Goal: Transaction & Acquisition: Purchase product/service

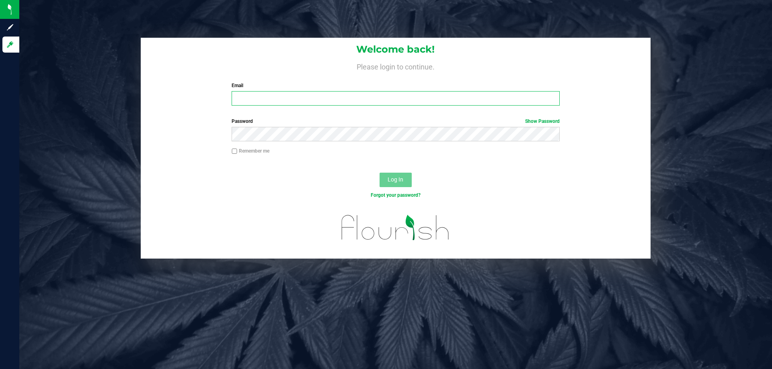
click at [352, 103] on input "Email" at bounding box center [396, 98] width 328 height 14
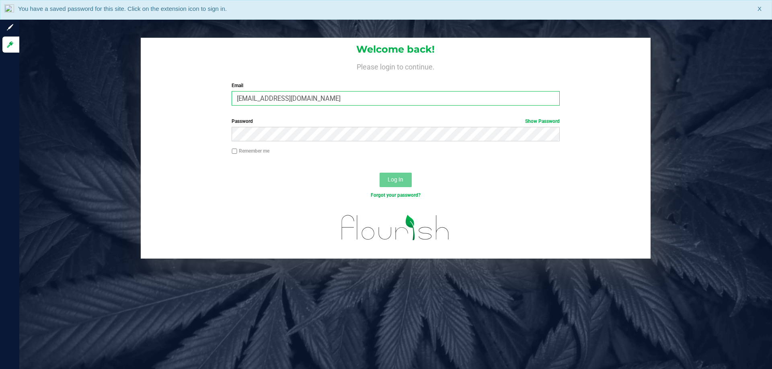
type input "[EMAIL_ADDRESS][DOMAIN_NAME]"
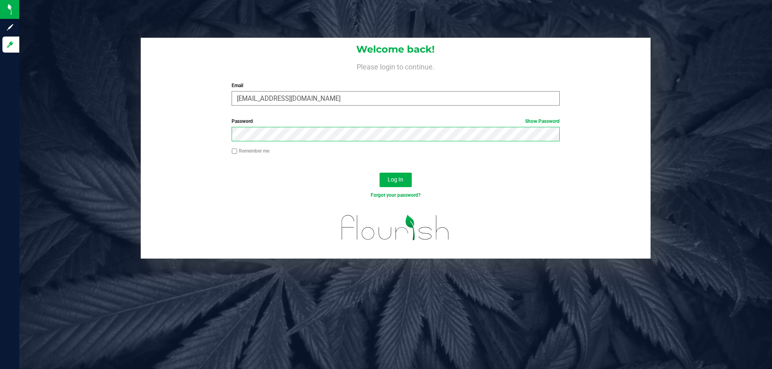
click at [379, 173] on button "Log In" at bounding box center [395, 180] width 32 height 14
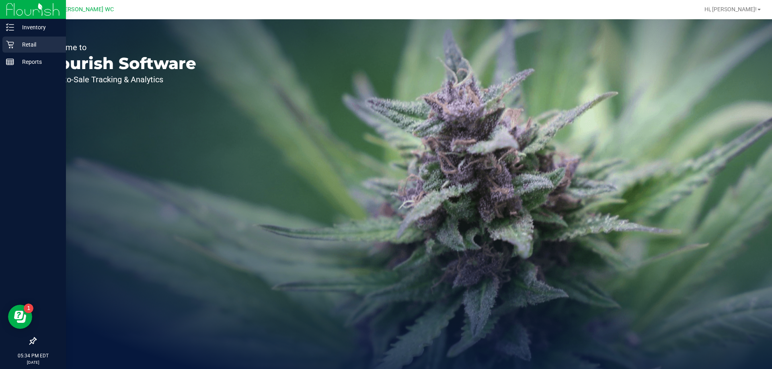
click at [16, 51] on div "Retail" at bounding box center [34, 45] width 64 height 16
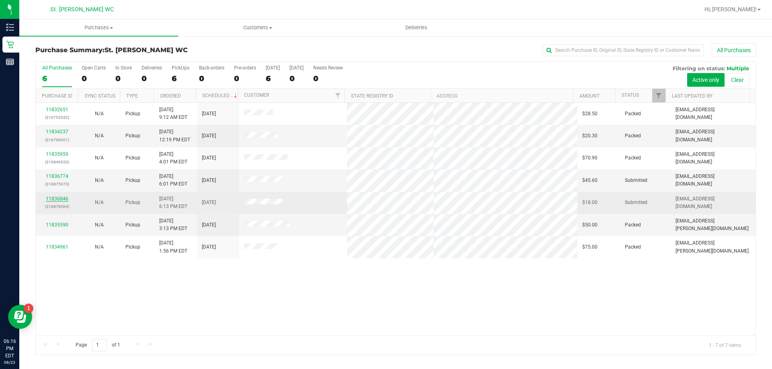
click at [61, 199] on link "11836846" at bounding box center [57, 199] width 23 height 6
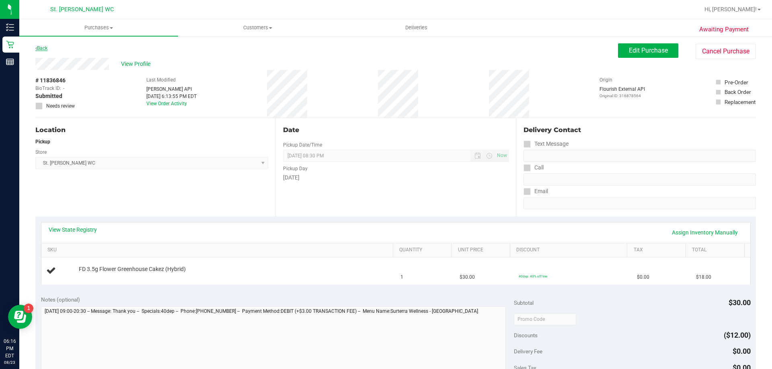
click at [42, 49] on link "Back" at bounding box center [41, 48] width 12 height 6
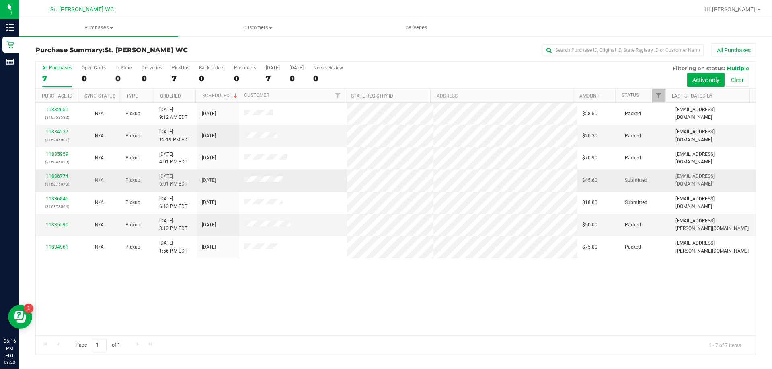
click at [55, 176] on link "11836774" at bounding box center [57, 177] width 23 height 6
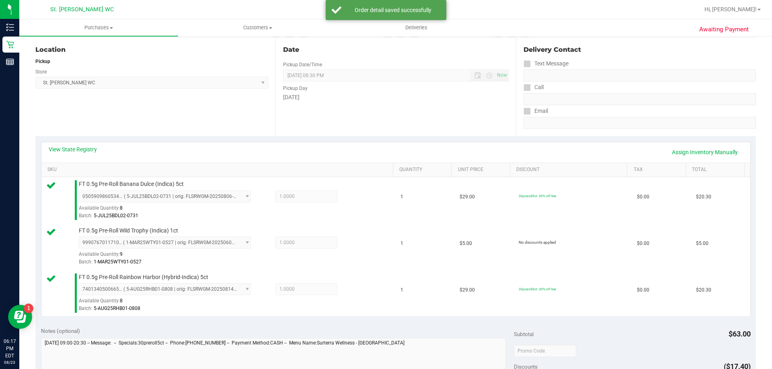
scroll to position [241, 0]
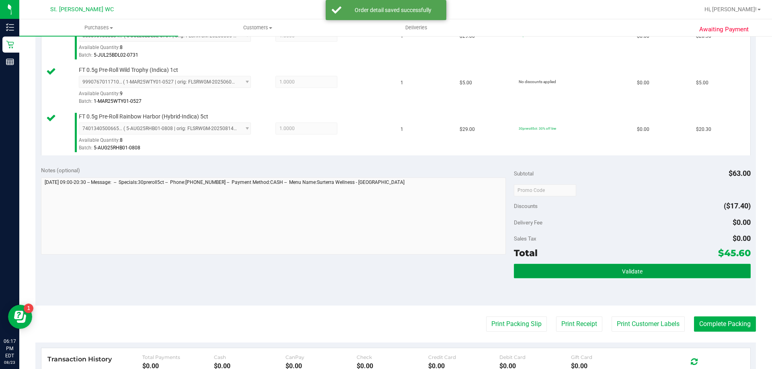
click at [563, 266] on button "Validate" at bounding box center [632, 271] width 236 height 14
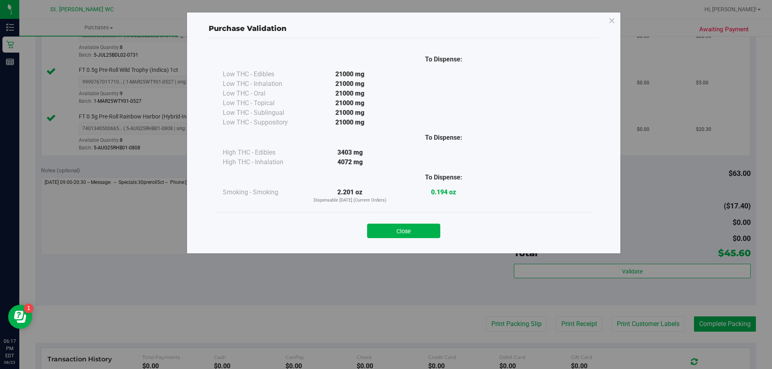
click at [395, 231] on button "Close" at bounding box center [403, 231] width 73 height 14
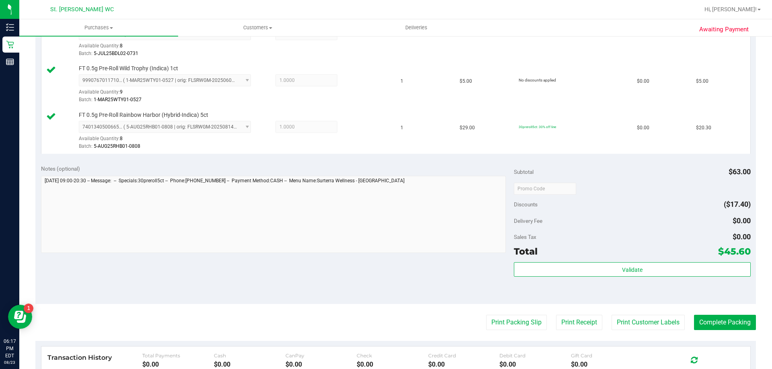
scroll to position [381, 0]
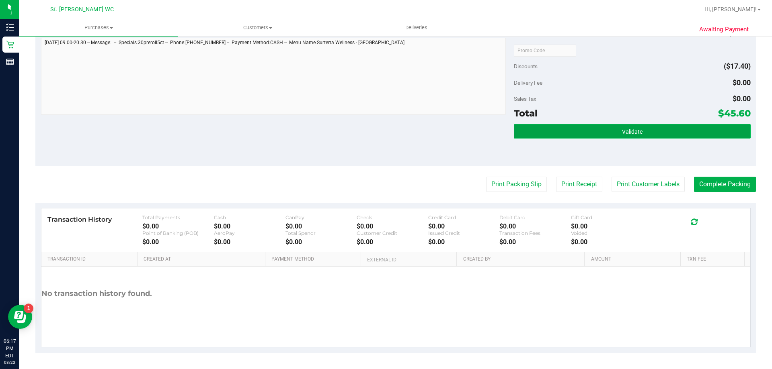
click at [578, 131] on button "Validate" at bounding box center [632, 131] width 236 height 14
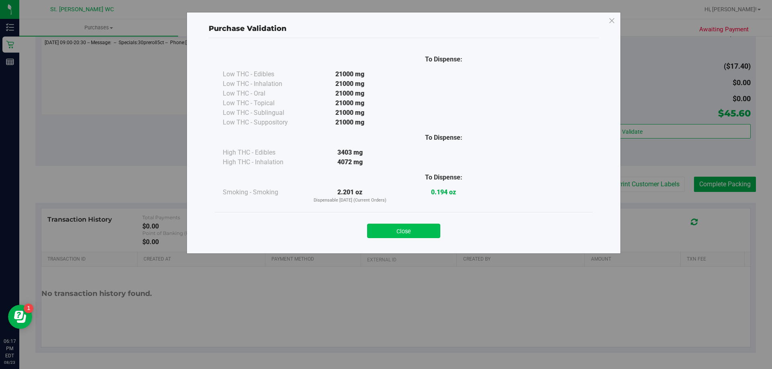
click at [418, 224] on button "Close" at bounding box center [403, 231] width 73 height 14
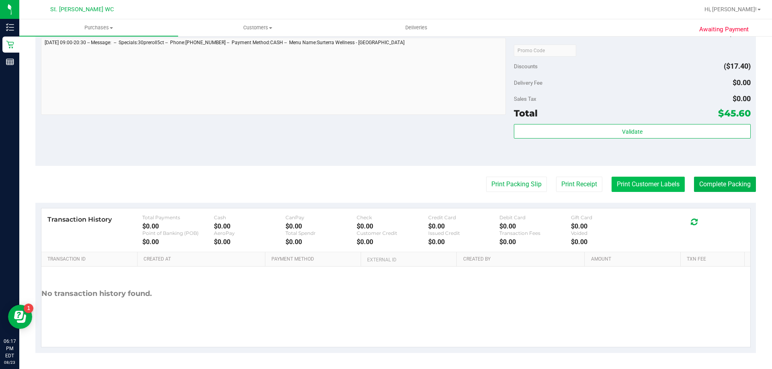
click at [641, 188] on button "Print Customer Labels" at bounding box center [647, 184] width 73 height 15
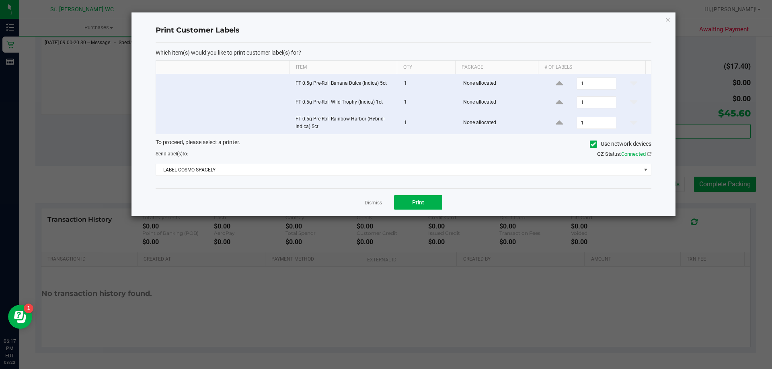
click at [393, 162] on div "To proceed, please select a printer. Use network devices Send label(s) to: QZ S…" at bounding box center [404, 157] width 496 height 38
click at [393, 165] on span "LABEL-COSMO-SPACELY" at bounding box center [398, 169] width 485 height 11
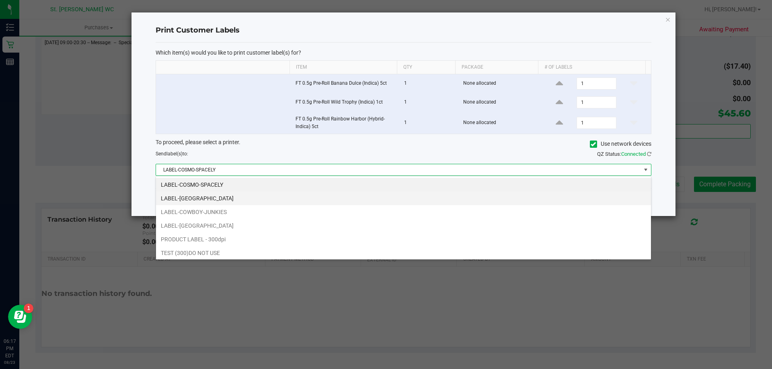
scroll to position [12, 495]
click at [278, 203] on li "LABEL-[GEOGRAPHIC_DATA]" at bounding box center [403, 199] width 495 height 14
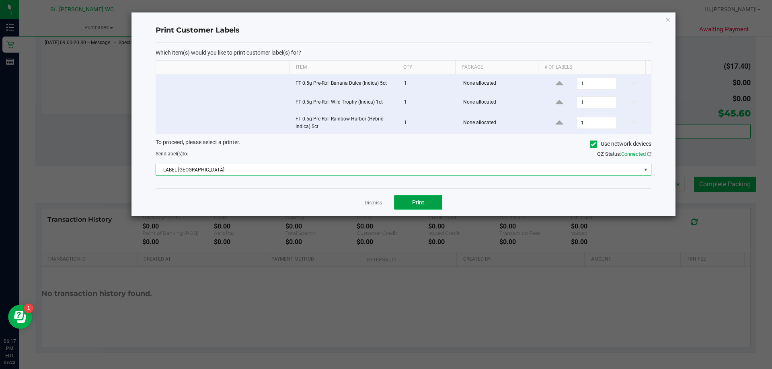
click at [416, 199] on button "Print" at bounding box center [418, 202] width 48 height 14
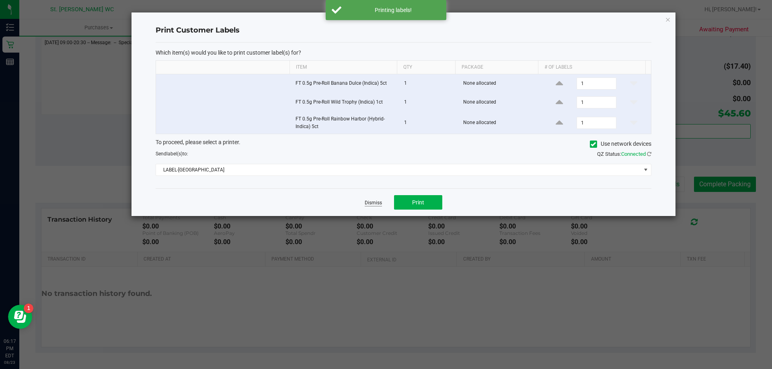
click at [376, 202] on link "Dismiss" at bounding box center [373, 203] width 17 height 7
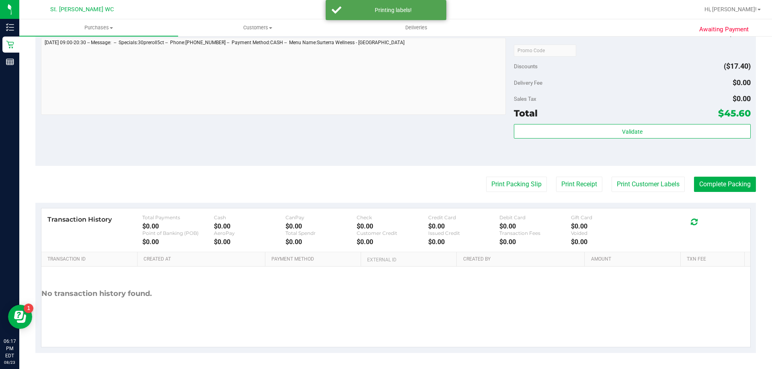
click at [530, 176] on purchase-details "Back Edit Purchase Cancel Purchase View Profile # 11836774 BioTrack ID: - Submi…" at bounding box center [395, 7] width 720 height 691
click at [523, 181] on button "Print Packing Slip" at bounding box center [516, 184] width 61 height 15
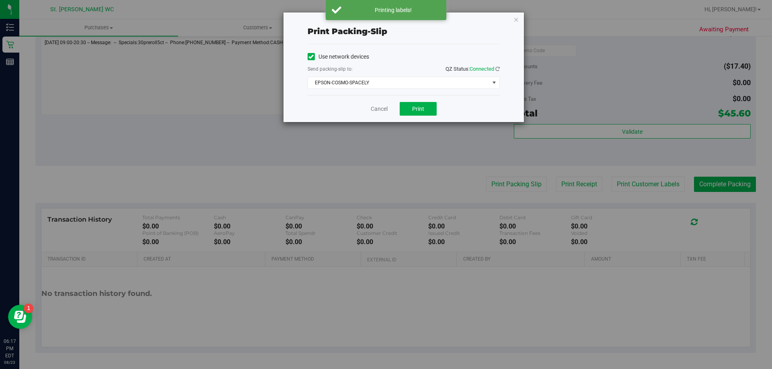
click at [412, 89] on div "Use network devices Send packing-slip to: QZ Status: Connected EPSON-COSMO-SPAC…" at bounding box center [403, 69] width 192 height 51
click at [418, 86] on span "EPSON-COSMO-SPACELY" at bounding box center [398, 82] width 181 height 11
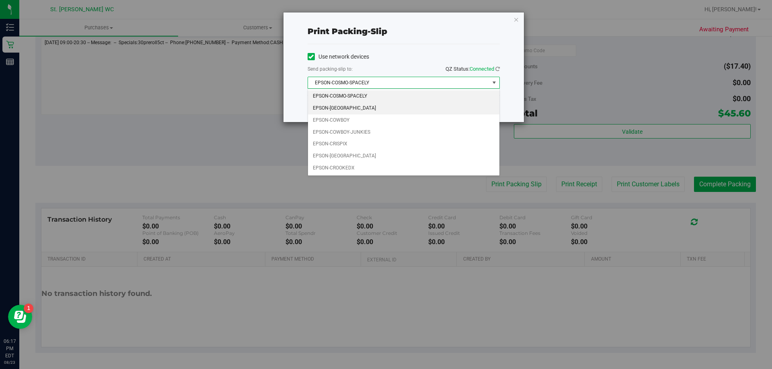
click at [377, 108] on li "EPSON-[GEOGRAPHIC_DATA]" at bounding box center [403, 108] width 191 height 12
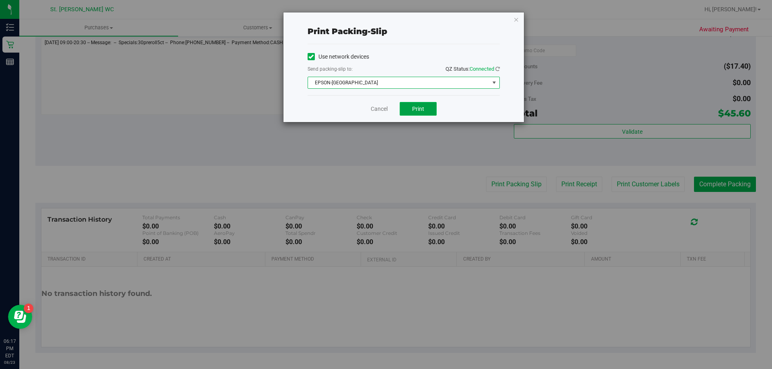
click at [412, 109] on button "Print" at bounding box center [418, 109] width 37 height 14
click at [383, 108] on link "Cancel" at bounding box center [379, 109] width 17 height 8
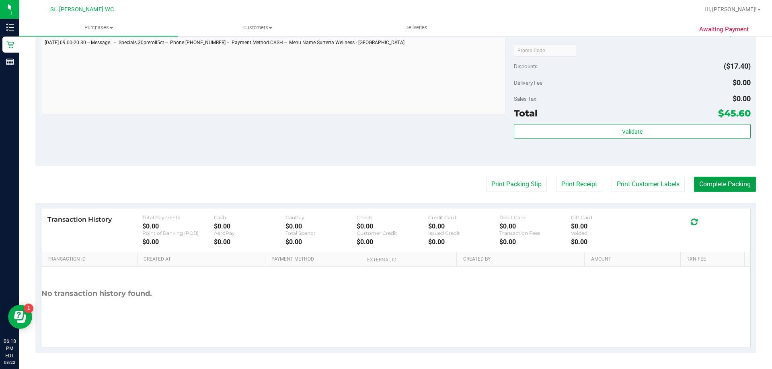
click at [719, 190] on button "Complete Packing" at bounding box center [725, 184] width 62 height 15
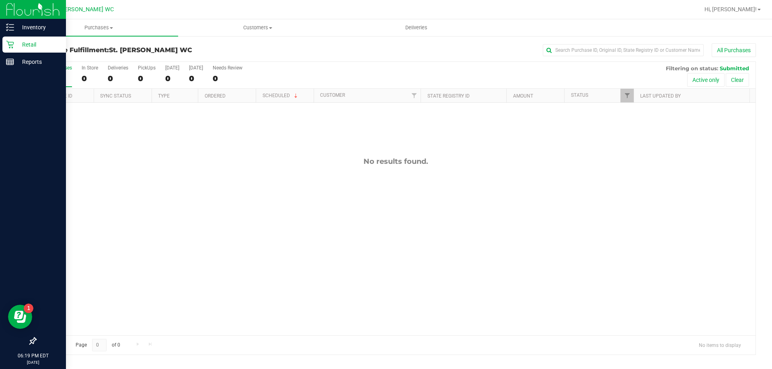
click at [10, 47] on icon at bounding box center [10, 45] width 8 height 8
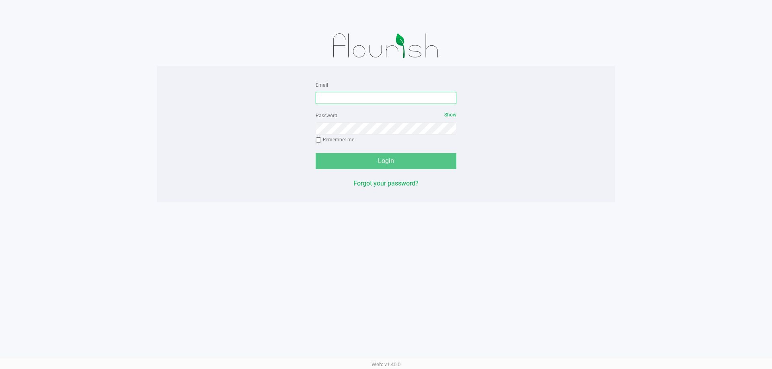
click at [395, 94] on input "Email" at bounding box center [386, 98] width 141 height 12
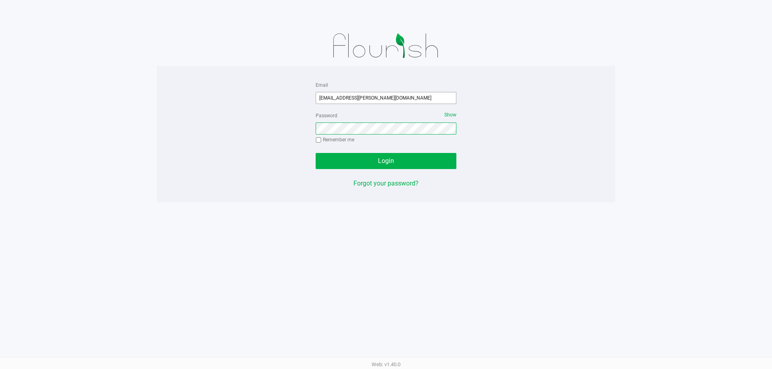
click at [316, 153] on button "Login" at bounding box center [386, 161] width 141 height 16
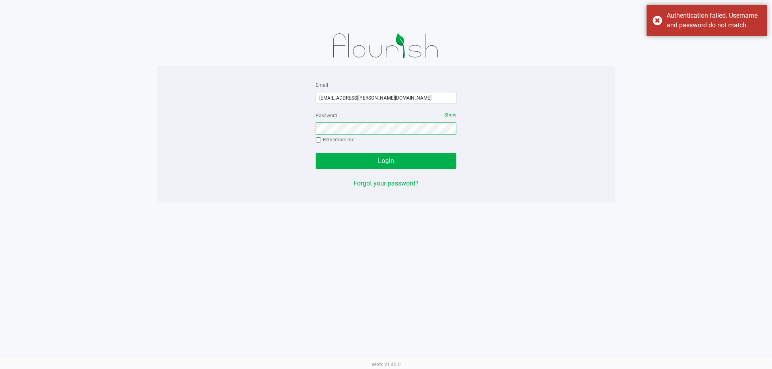
click at [316, 153] on button "Login" at bounding box center [386, 161] width 141 height 16
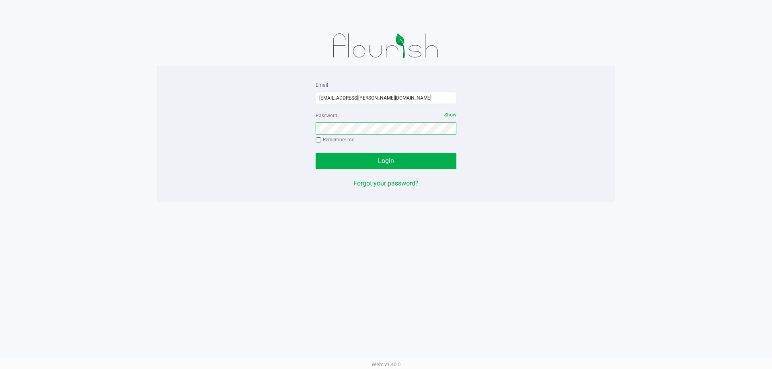
click at [316, 153] on button "Login" at bounding box center [386, 161] width 141 height 16
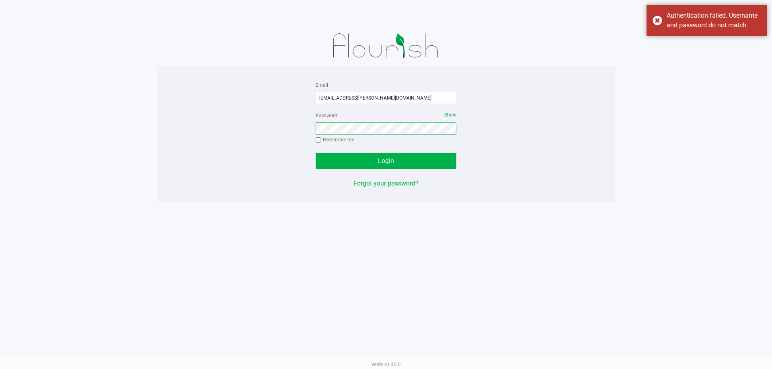
click at [316, 153] on button "Login" at bounding box center [386, 161] width 141 height 16
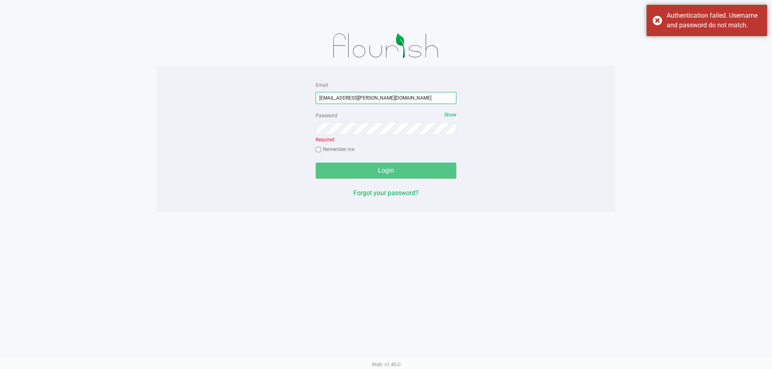
drag, startPoint x: 398, startPoint y: 94, endPoint x: 297, endPoint y: 70, distance: 103.7
click at [299, 72] on div "Email COliva-Knauf@liveparallel.com Password Show Required Remember me Login Fo…" at bounding box center [386, 139] width 458 height 146
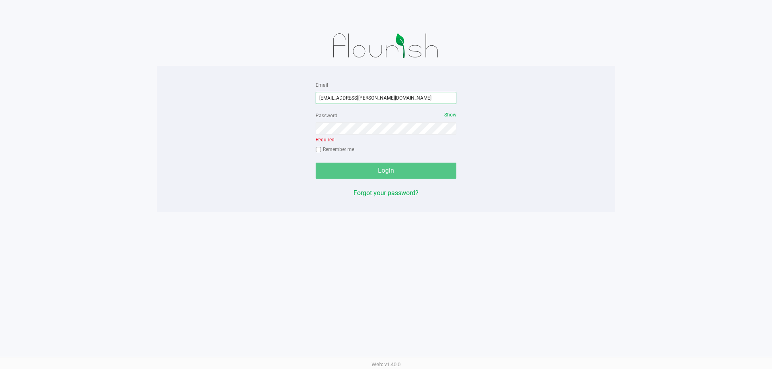
type input "COliva-Knauf@liveparallel.com"
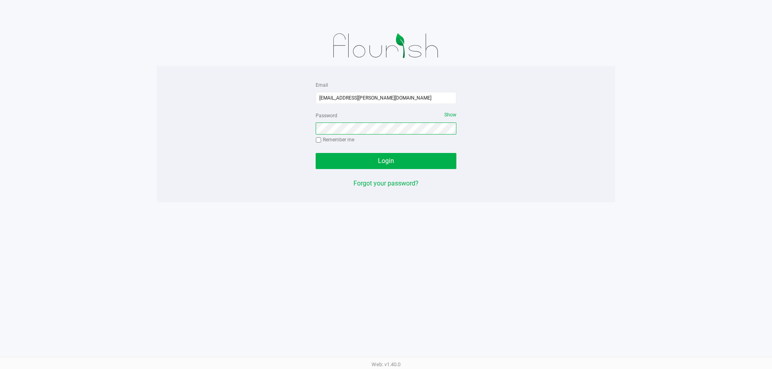
click at [316, 153] on button "Login" at bounding box center [386, 161] width 141 height 16
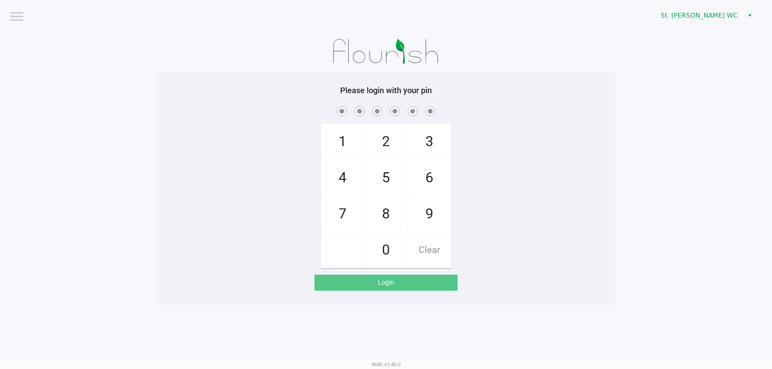
click at [512, 102] on div "Please login with your pin 1 4 7 2 5 8 0 3 6 9 Clear Login" at bounding box center [386, 188] width 458 height 205
checkbox input "true"
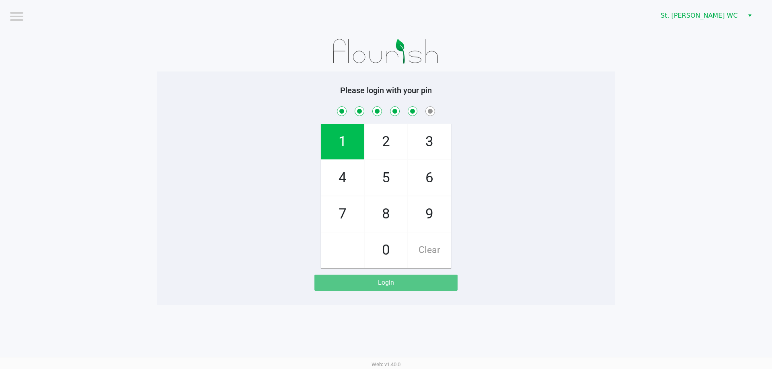
checkbox input "true"
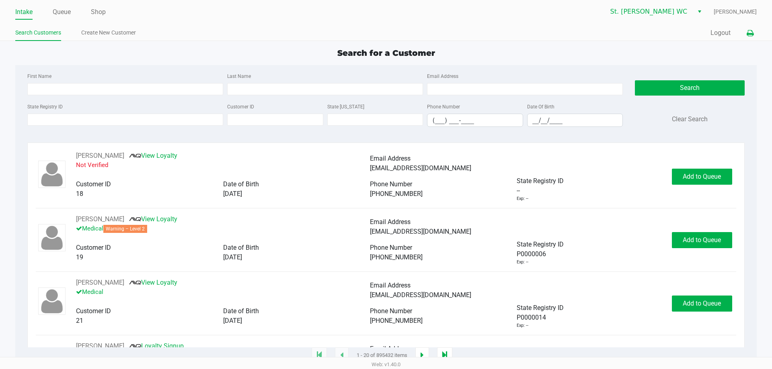
click at [750, 31] on icon at bounding box center [749, 34] width 7 height 6
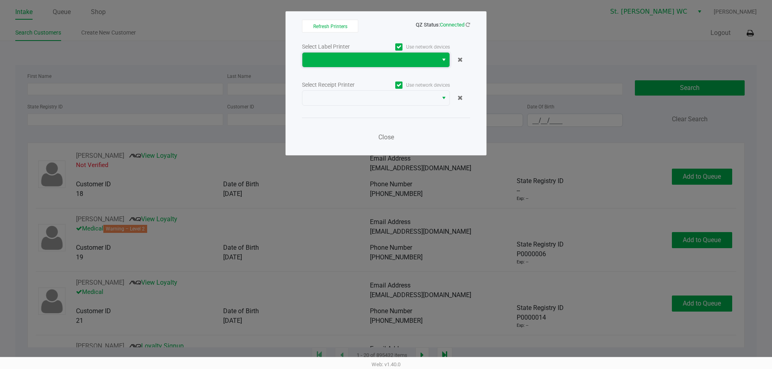
click at [430, 66] on span at bounding box center [369, 60] width 135 height 14
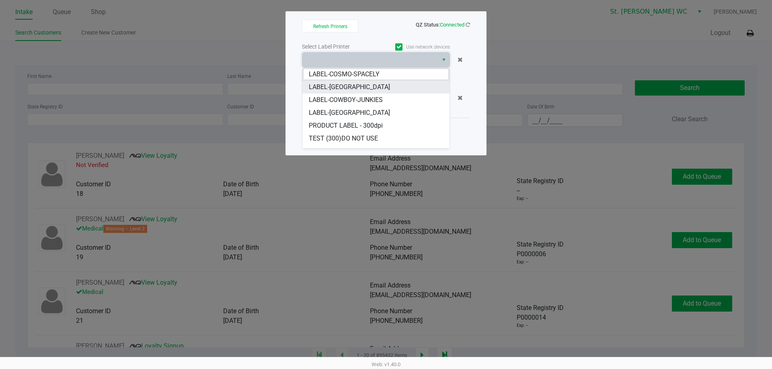
click at [391, 84] on li "LABEL-[GEOGRAPHIC_DATA]" at bounding box center [375, 87] width 147 height 13
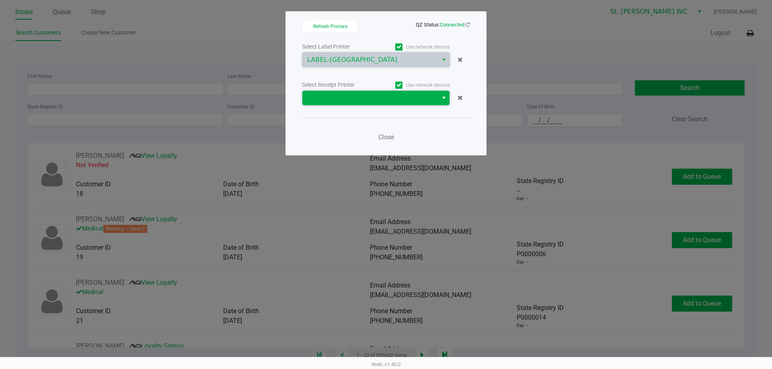
click at [390, 91] on span at bounding box center [369, 98] width 135 height 14
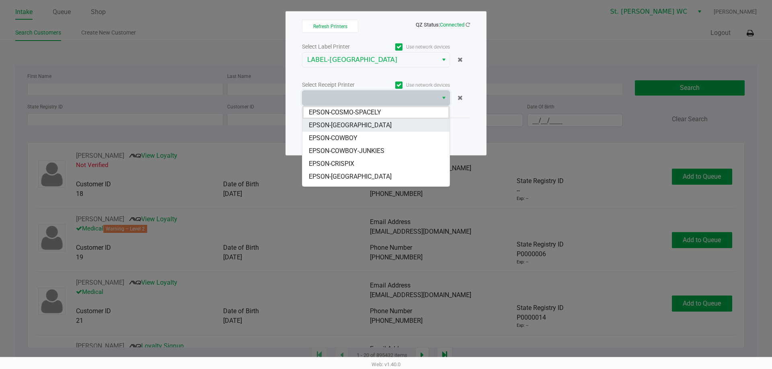
click at [384, 125] on li "EPSON-[GEOGRAPHIC_DATA]" at bounding box center [375, 125] width 147 height 13
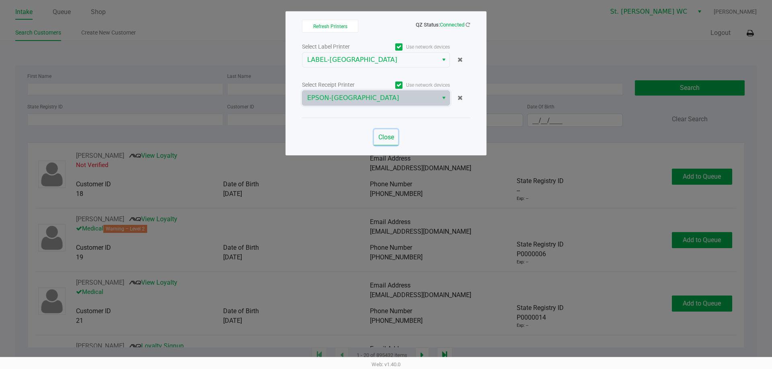
click at [378, 145] on button "Close" at bounding box center [386, 137] width 24 height 16
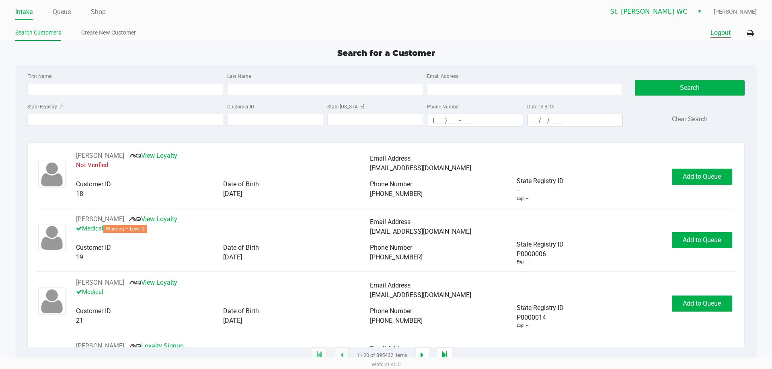
click at [719, 31] on button "Logout" at bounding box center [720, 33] width 20 height 10
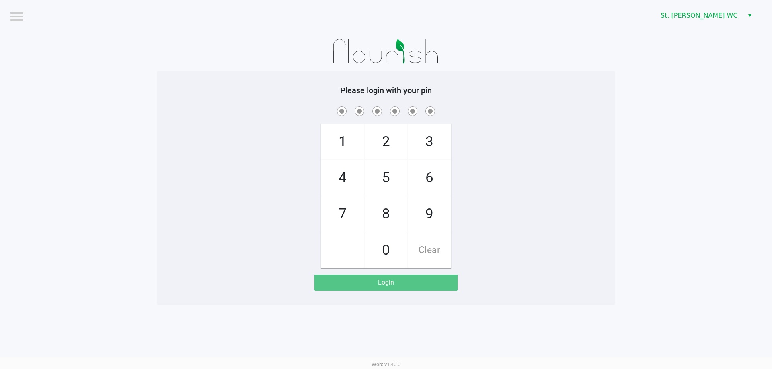
click at [624, 53] on app-pos-login-wrapper "Logout St. Pete WC Please login with your pin 1 4 7 2 5 8 0 3 6 9 Clear Login" at bounding box center [386, 152] width 772 height 305
checkbox input "true"
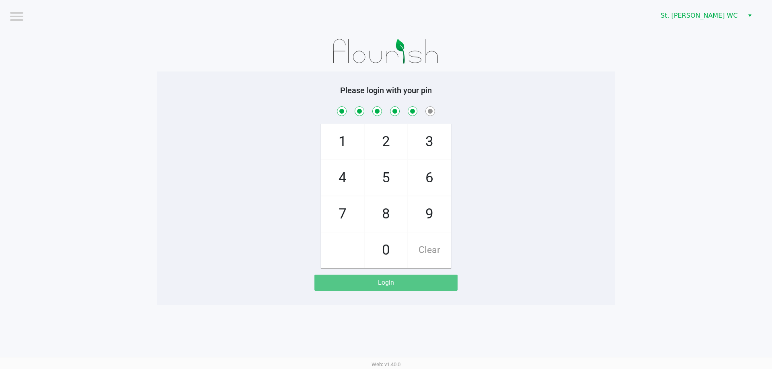
checkbox input "true"
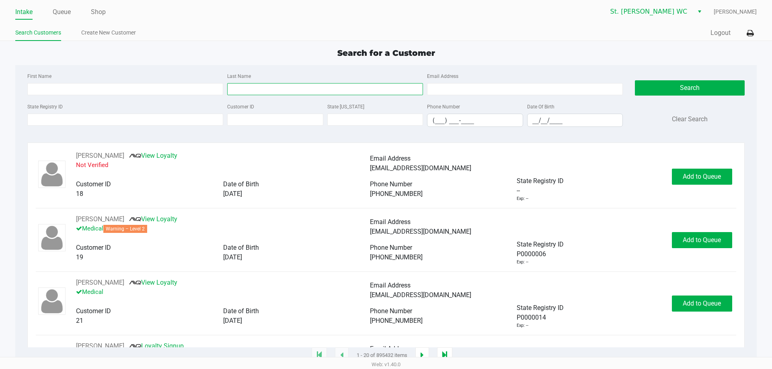
click at [254, 88] on input "Last Name" at bounding box center [325, 89] width 196 height 12
type input "norris"
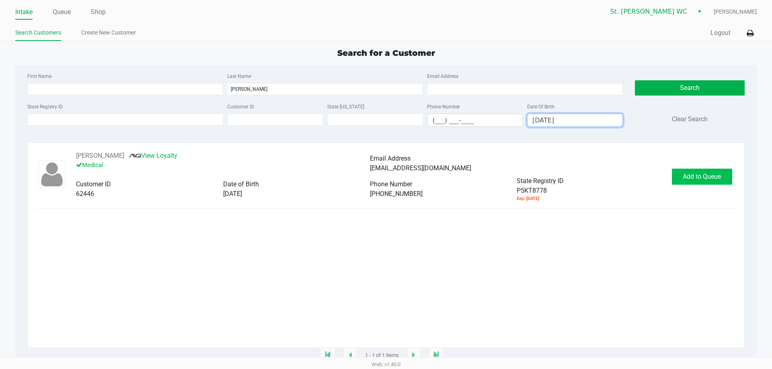
type input "12/26/1991"
click at [679, 182] on button "Add to Queue" at bounding box center [702, 177] width 60 height 16
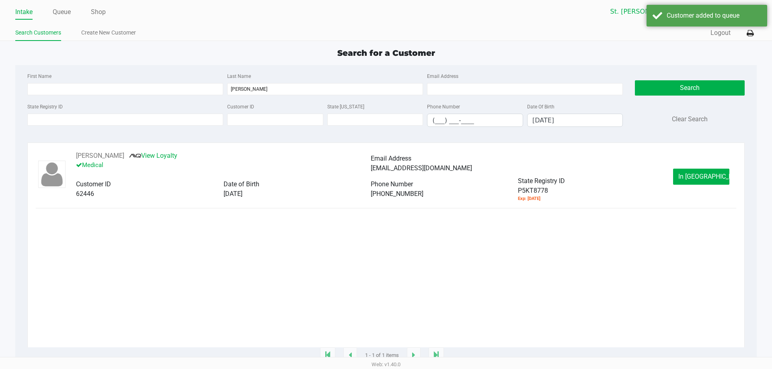
click at [679, 182] on button "In Queue" at bounding box center [701, 177] width 56 height 16
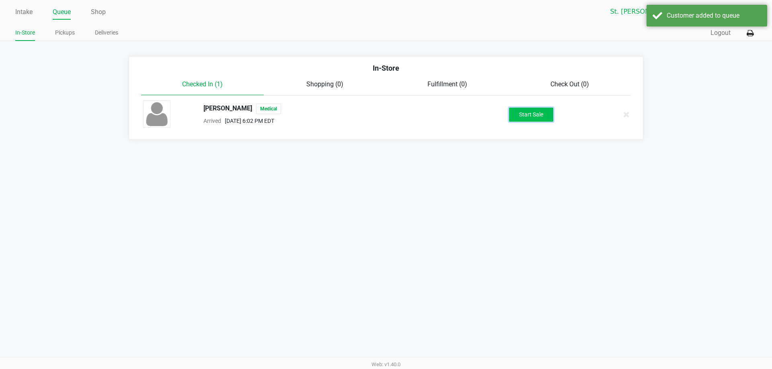
click at [530, 120] on button "Start Sale" at bounding box center [531, 115] width 44 height 14
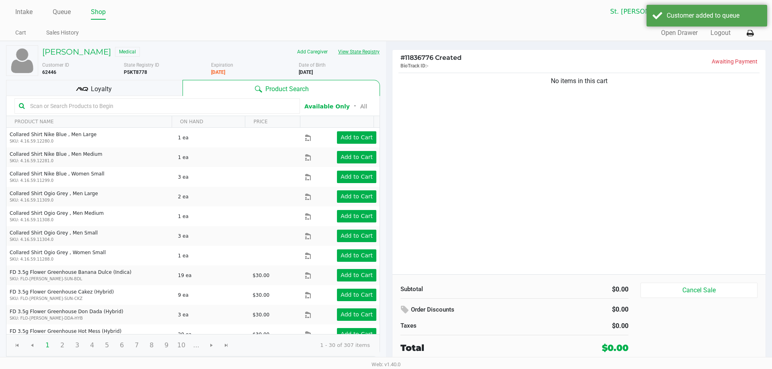
click at [375, 57] on button "View State Registry" at bounding box center [356, 51] width 47 height 13
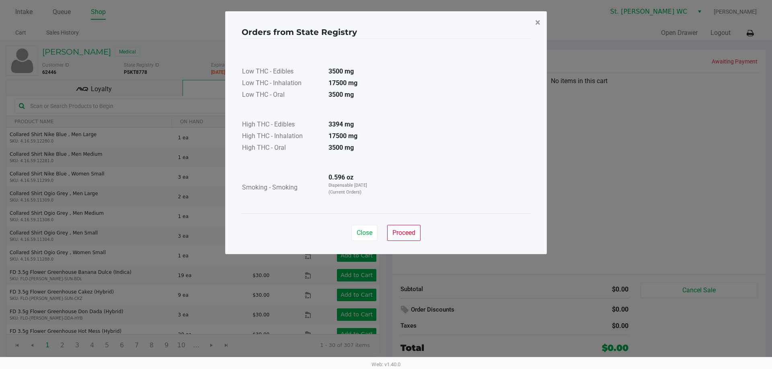
click at [534, 31] on button "×" at bounding box center [538, 22] width 18 height 23
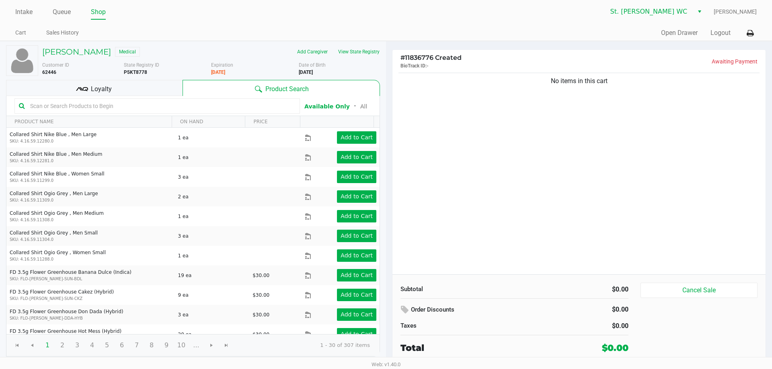
click at [518, 99] on div "No items in this cart" at bounding box center [578, 172] width 373 height 203
click at [133, 82] on div "Loyalty" at bounding box center [94, 88] width 176 height 16
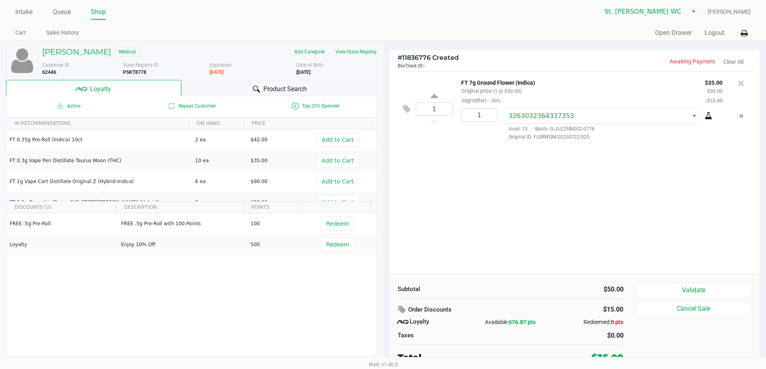
click at [687, 282] on div "Subtotal $50.00 Order Discounts $15.00 Loyalty Available: 676.87 pts Redeemed: …" at bounding box center [574, 324] width 370 height 98
click at [685, 288] on button "Validate" at bounding box center [693, 290] width 116 height 15
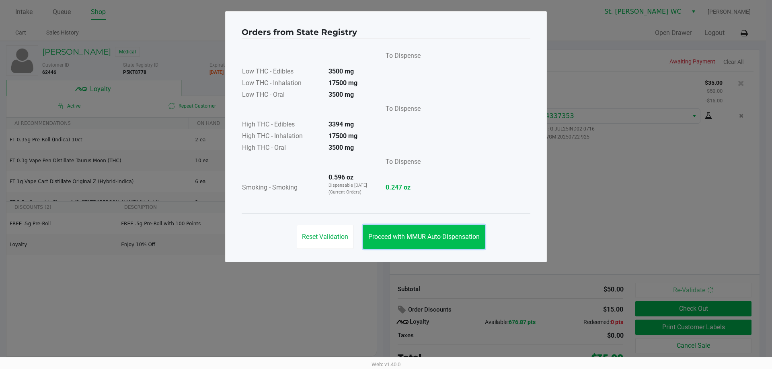
click at [396, 240] on span "Proceed with MMUR Auto-Dispensation" at bounding box center [423, 237] width 111 height 8
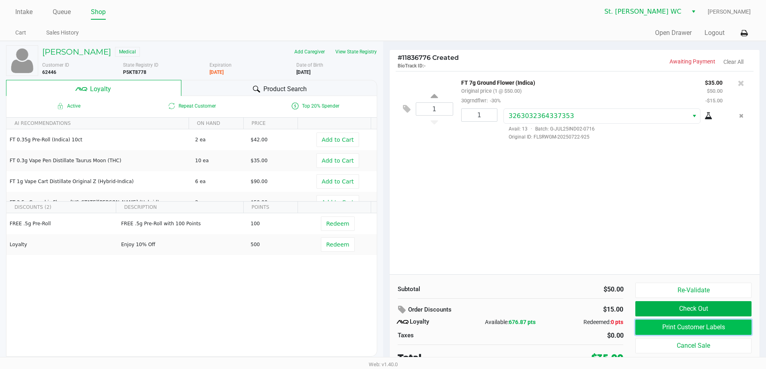
click at [732, 328] on button "Print Customer Labels" at bounding box center [693, 327] width 116 height 15
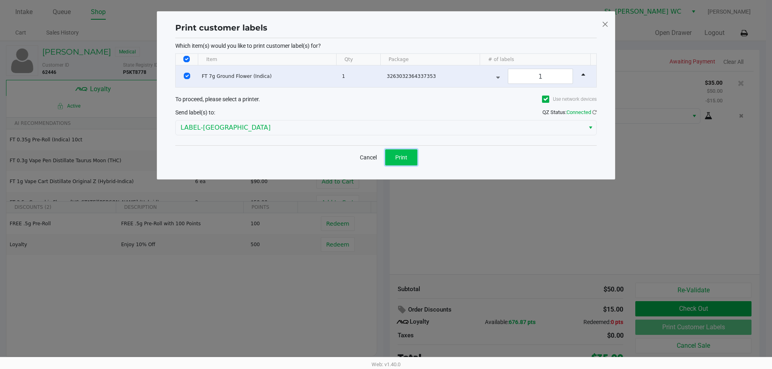
click at [406, 159] on span "Print" at bounding box center [401, 157] width 12 height 6
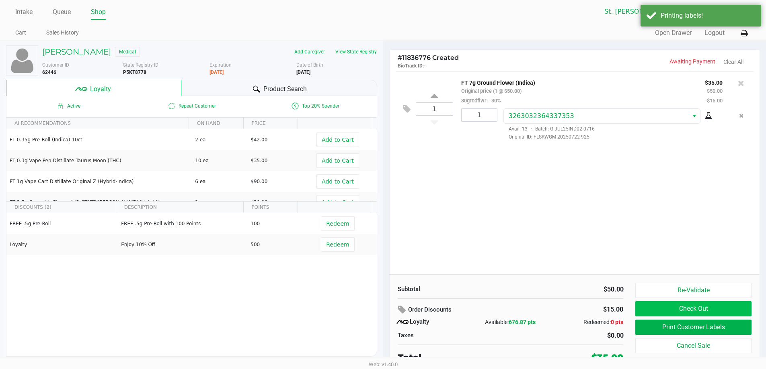
click at [695, 307] on button "Check Out" at bounding box center [693, 308] width 116 height 15
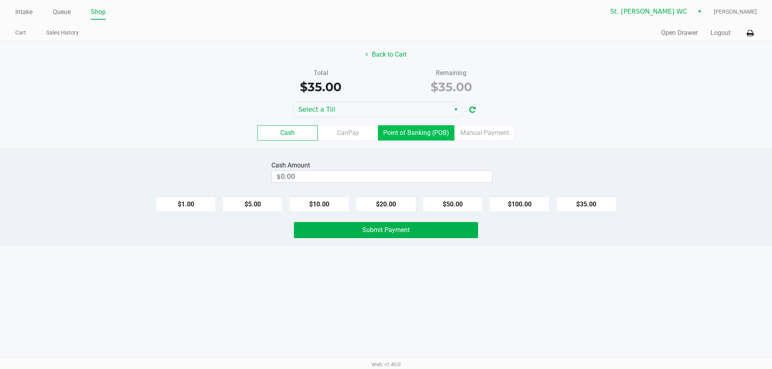
click at [400, 135] on label "Point of Banking (POB)" at bounding box center [416, 132] width 76 height 15
click at [0, 0] on 7 "Point of Banking (POB)" at bounding box center [0, 0] width 0 height 0
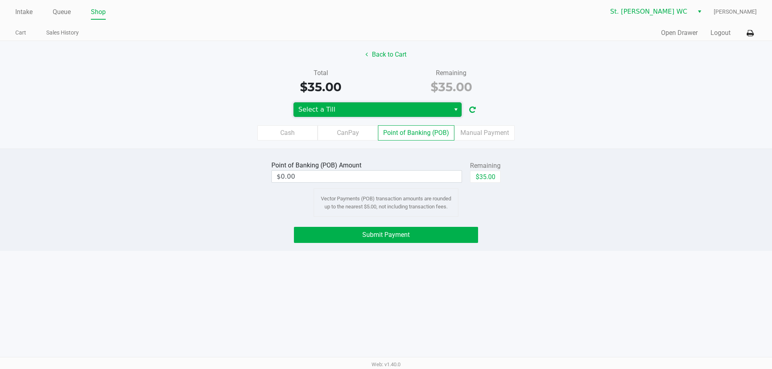
click at [331, 105] on span "Select a Till" at bounding box center [371, 110] width 147 height 10
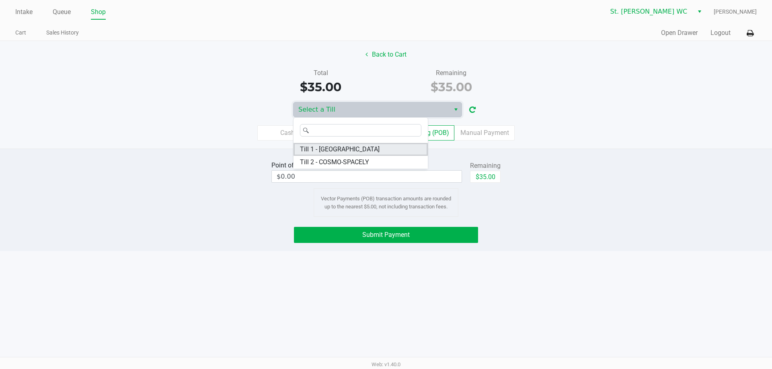
click at [328, 147] on span "Till 1 - COSTA-RICA" at bounding box center [340, 150] width 80 height 10
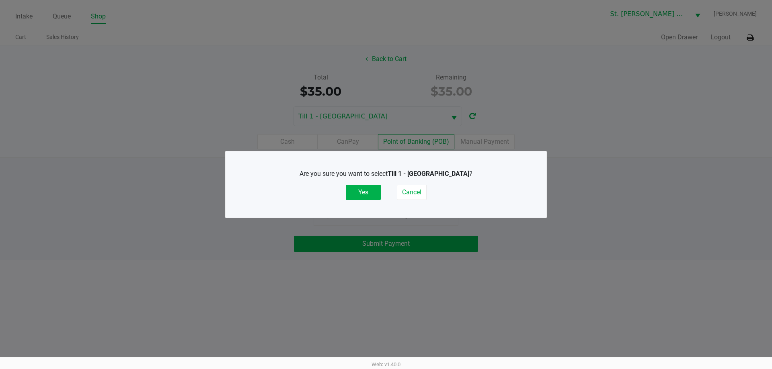
click at [356, 190] on button "Yes" at bounding box center [363, 192] width 35 height 15
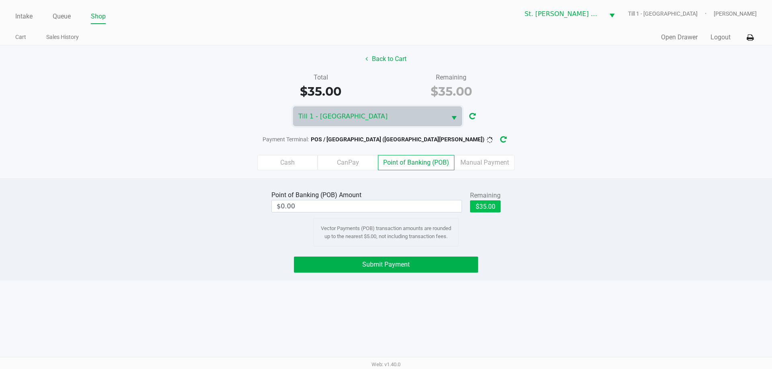
click at [482, 209] on button "$35.00" at bounding box center [485, 207] width 31 height 12
type input "$35.00"
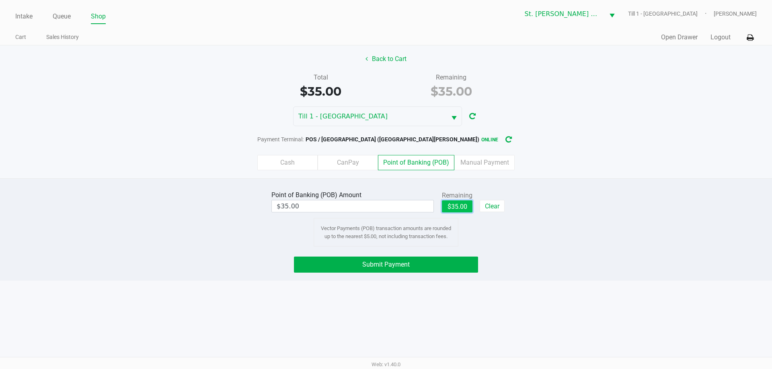
click at [426, 264] on button "Submit Payment" at bounding box center [386, 265] width 184 height 16
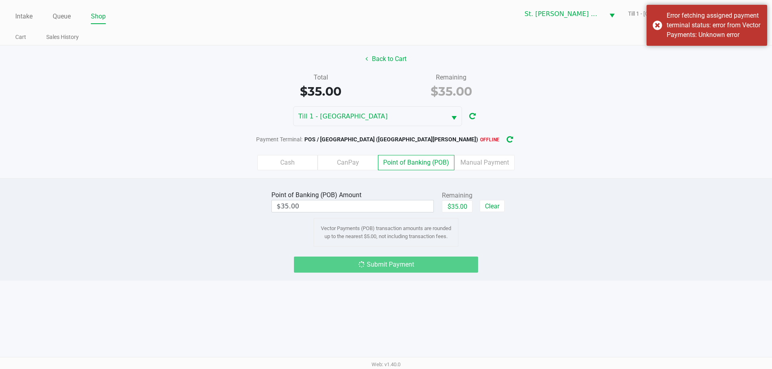
click at [506, 140] on icon "button" at bounding box center [510, 139] width 8 height 7
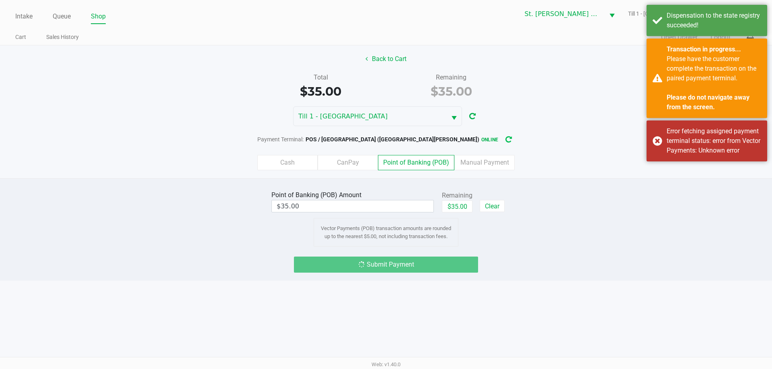
click at [465, 262] on div "Submit Payment" at bounding box center [386, 265] width 184 height 16
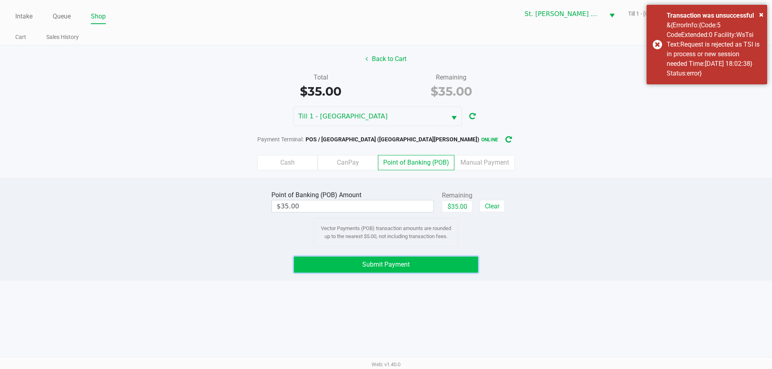
click at [445, 271] on button "Submit Payment" at bounding box center [386, 265] width 184 height 16
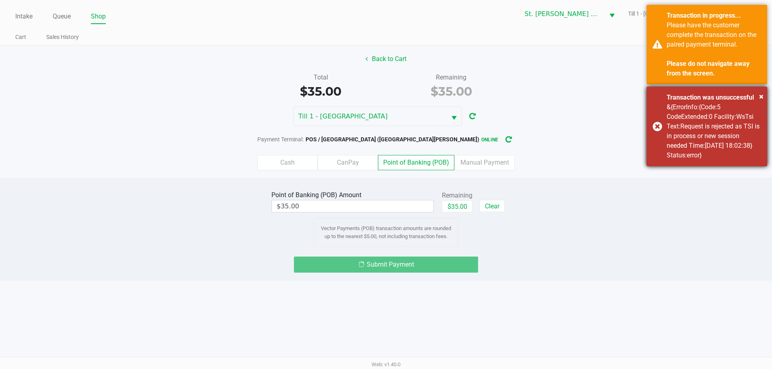
click at [655, 131] on div "× Transaction was unsuccessful &{ErrorInfo:{Code:5 CodeExtended:0 Facility:WsTs…" at bounding box center [706, 127] width 121 height 80
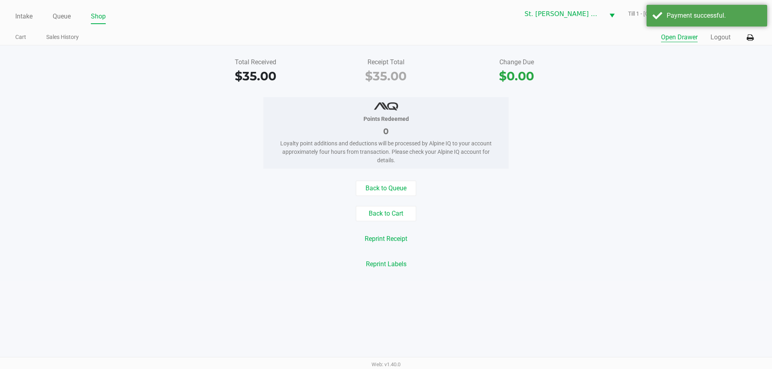
click at [680, 37] on button "Open Drawer" at bounding box center [679, 38] width 37 height 10
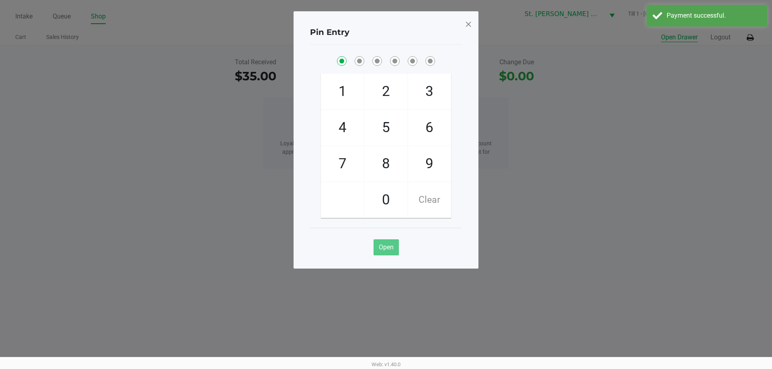
checkbox input "true"
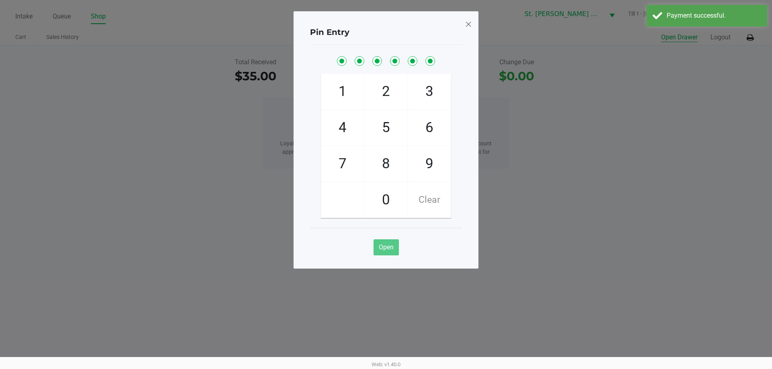
checkbox input "true"
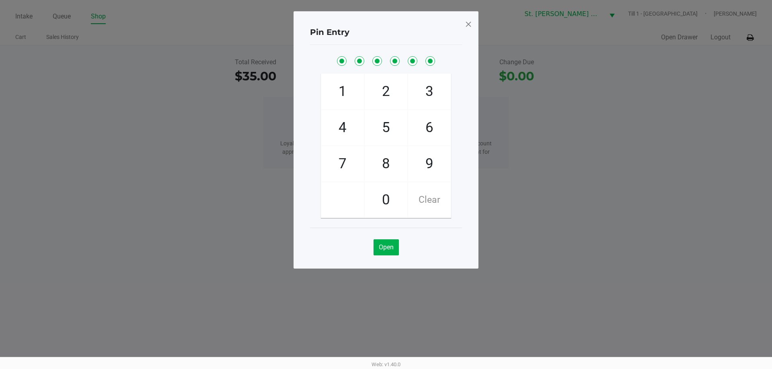
click at [473, 14] on div "Pin Entry 1 4 7 2 5 8 0 3 6 9 Clear Open" at bounding box center [385, 140] width 185 height 258
click at [469, 23] on span at bounding box center [468, 24] width 7 height 13
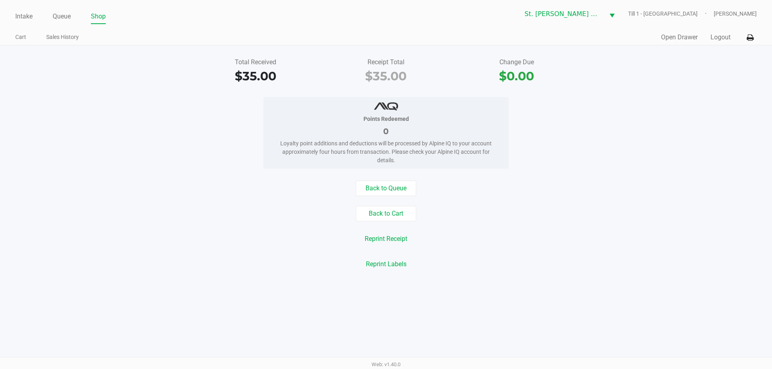
click at [607, 65] on ngb-modal-window "Pin Entry 1 4 7 2 5 8 0 3 6 9 Clear Open" at bounding box center [386, 184] width 772 height 369
click at [721, 36] on button "Logout" at bounding box center [720, 38] width 20 height 10
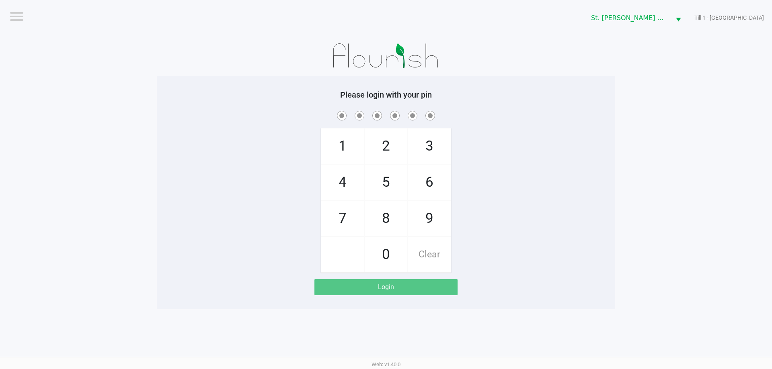
click at [535, 60] on div at bounding box center [386, 56] width 458 height 40
click at [274, 97] on h5 "Please login with your pin" at bounding box center [386, 95] width 446 height 10
checkbox input "true"
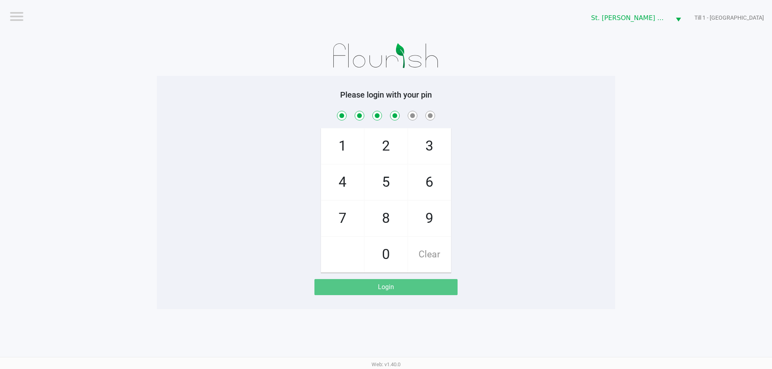
checkbox input "true"
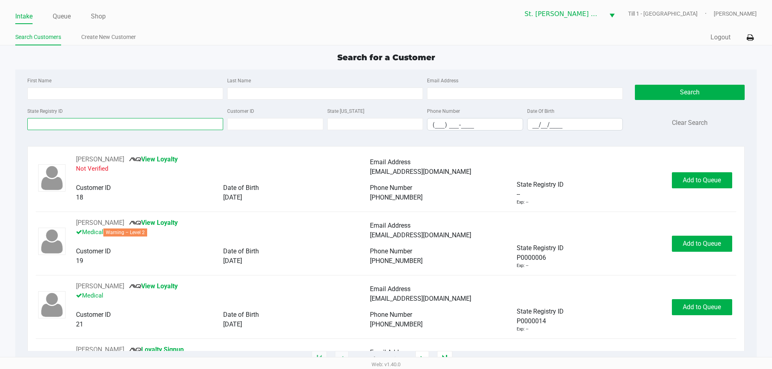
click at [130, 127] on input "State Registry ID" at bounding box center [125, 124] width 196 height 12
paste input "P0TH5578"
type input "P0TH5578"
click at [714, 87] on button "Search" at bounding box center [689, 92] width 109 height 15
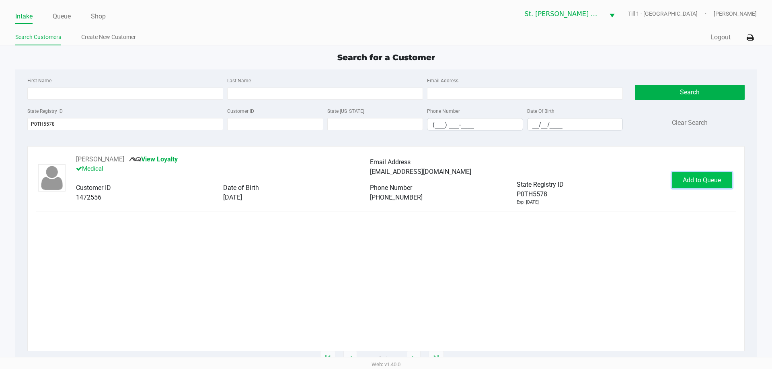
click at [703, 181] on span "Add to Queue" at bounding box center [701, 180] width 38 height 8
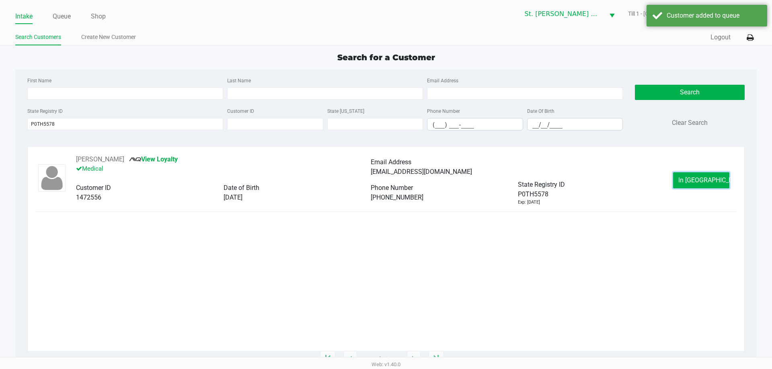
click at [703, 181] on span "In Queue" at bounding box center [712, 180] width 68 height 8
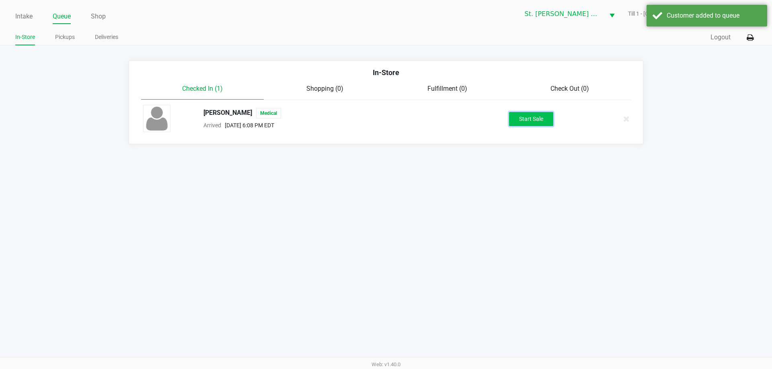
click at [531, 123] on button "Start Sale" at bounding box center [531, 119] width 44 height 14
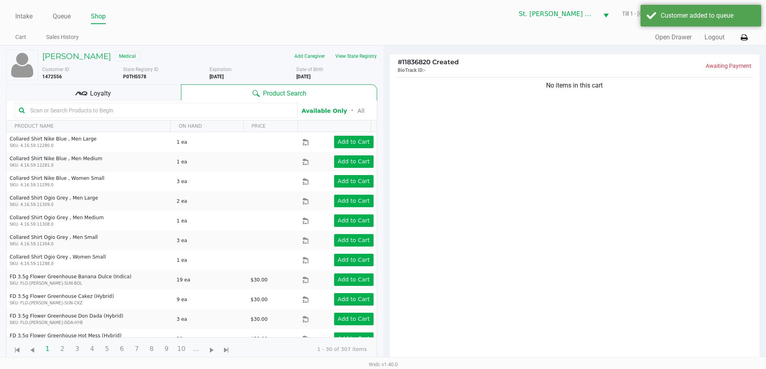
click at [352, 45] on div "Intake Queue Shop St. Pete WC Till 1 - COSTA-RICA Casey Olivia-Knauf Cart Sales…" at bounding box center [383, 22] width 766 height 45
drag, startPoint x: 354, startPoint y: 51, endPoint x: 358, endPoint y: 62, distance: 11.6
click at [356, 57] on div "Sarah Cleary Medical Add Caregiver View State Registry Customer ID 1472556 Stat…" at bounding box center [191, 206] width 371 height 320
click at [359, 62] on button "View State Registry" at bounding box center [353, 56] width 47 height 13
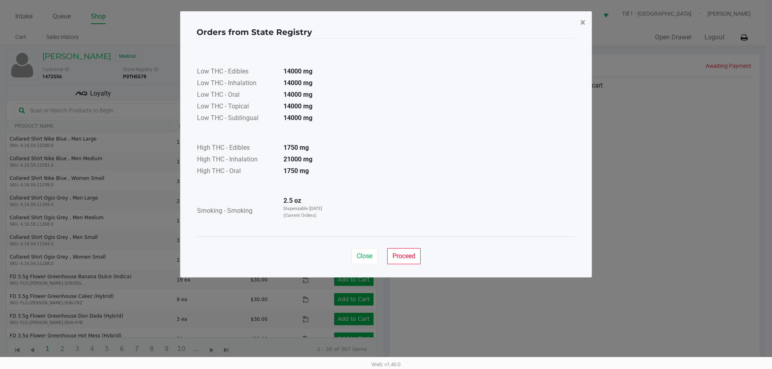
click at [588, 27] on button "×" at bounding box center [583, 22] width 18 height 23
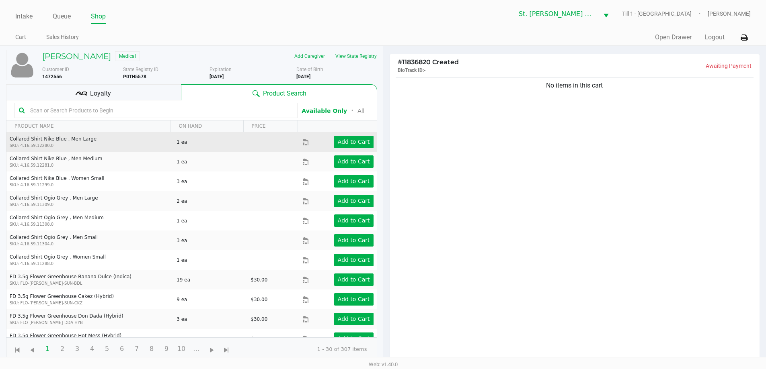
drag, startPoint x: 523, startPoint y: 214, endPoint x: 184, endPoint y: 136, distance: 348.0
click at [520, 215] on div "No items in this cart" at bounding box center [574, 222] width 370 height 292
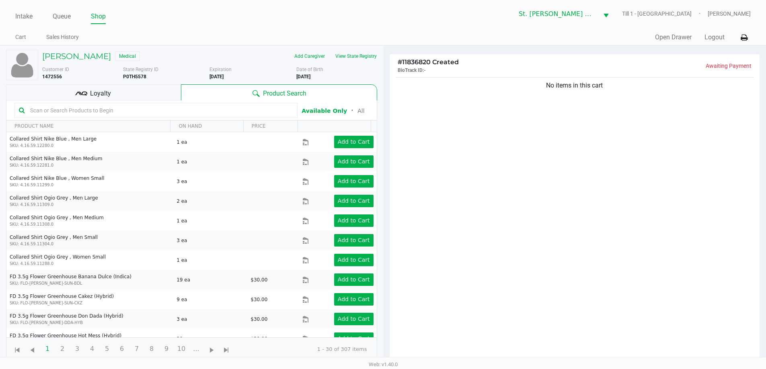
click at [117, 92] on div "Loyalty" at bounding box center [93, 92] width 175 height 16
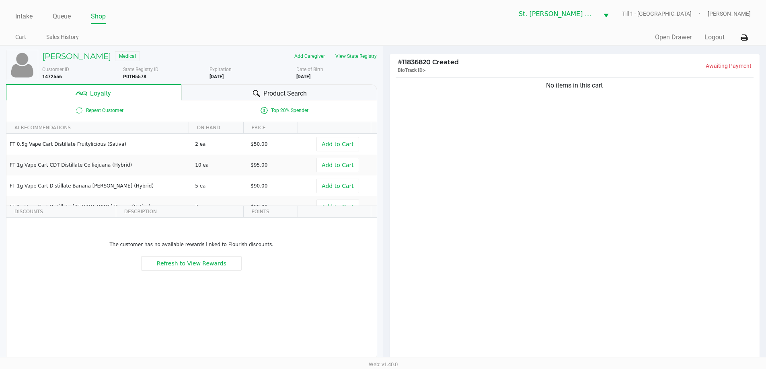
click at [424, 195] on div "No items in this cart" at bounding box center [574, 222] width 370 height 292
click at [429, 139] on div "No items in this cart" at bounding box center [574, 222] width 370 height 292
click at [357, 60] on button "View State Registry" at bounding box center [353, 56] width 47 height 13
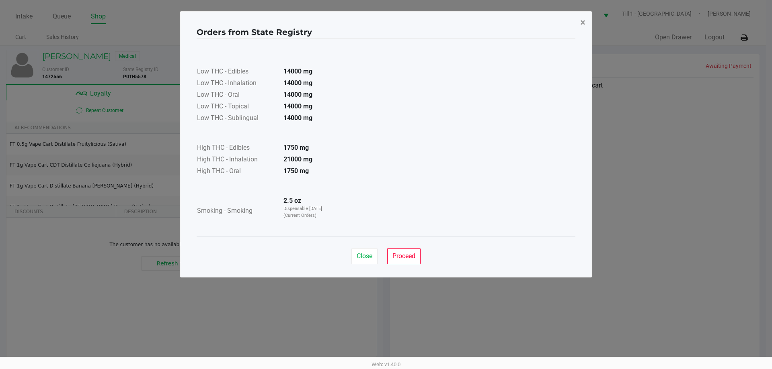
click at [578, 29] on button "×" at bounding box center [583, 22] width 18 height 23
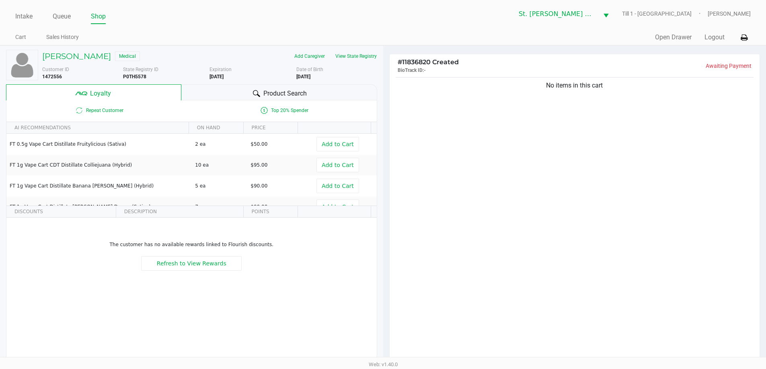
drag, startPoint x: 519, startPoint y: 167, endPoint x: 513, endPoint y: 154, distance: 13.7
click at [514, 155] on div "No items in this cart" at bounding box center [574, 222] width 370 height 292
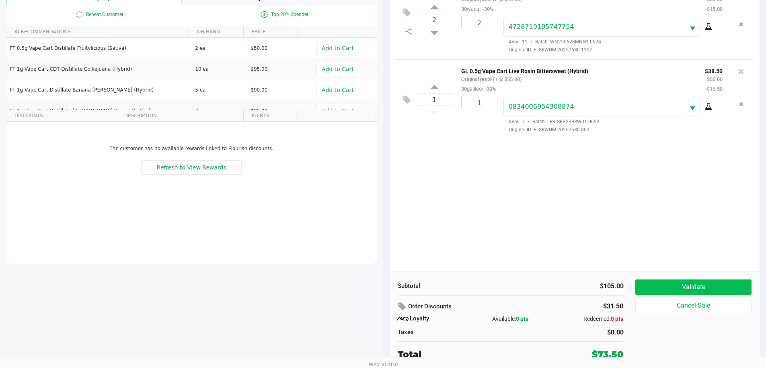
scroll to position [96, 0]
click at [691, 285] on button "Validate" at bounding box center [693, 286] width 116 height 15
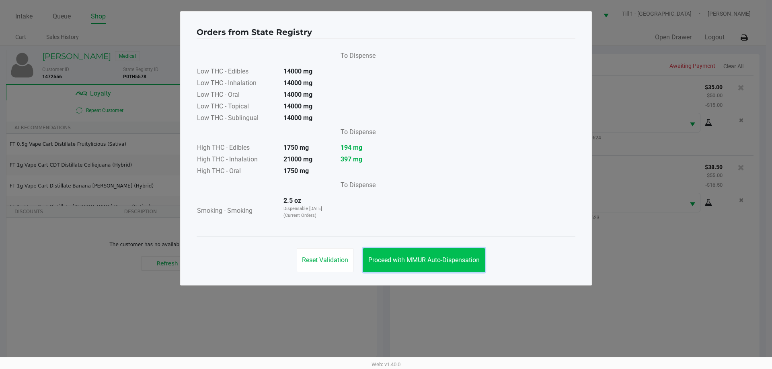
click at [475, 254] on button "Proceed with MMUR Auto-Dispensation" at bounding box center [424, 260] width 122 height 24
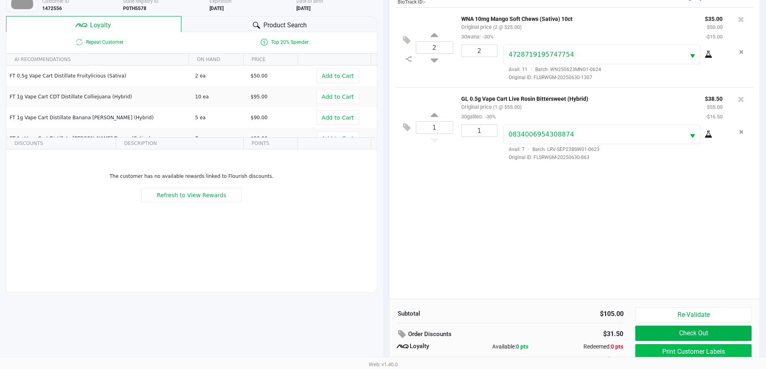
scroll to position [96, 0]
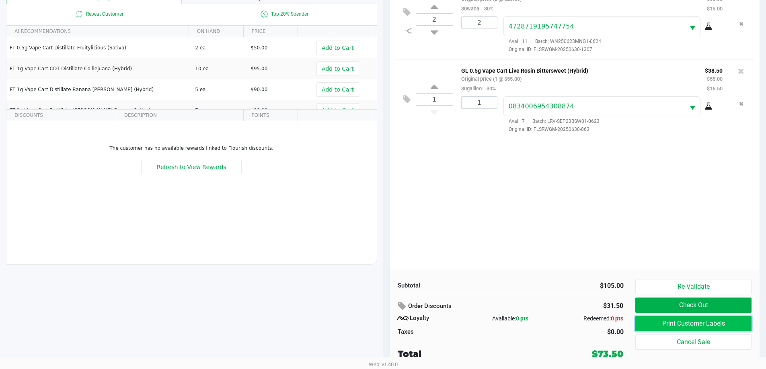
click at [663, 323] on button "Print Customer Labels" at bounding box center [693, 323] width 116 height 15
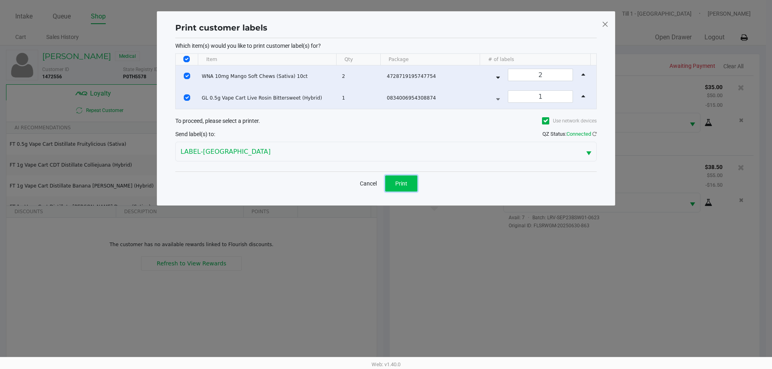
click at [408, 178] on button "Print" at bounding box center [401, 184] width 32 height 16
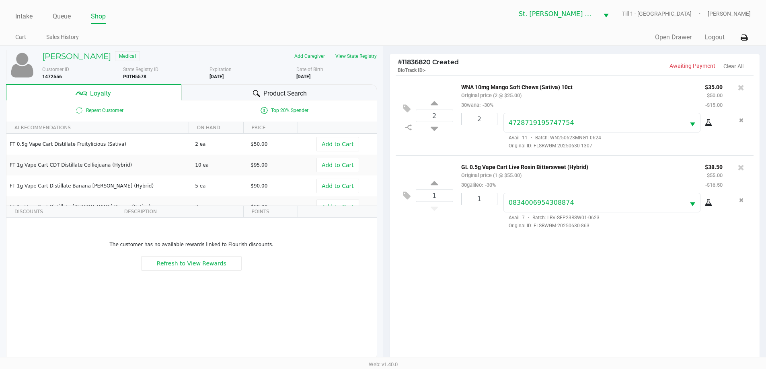
scroll to position [96, 0]
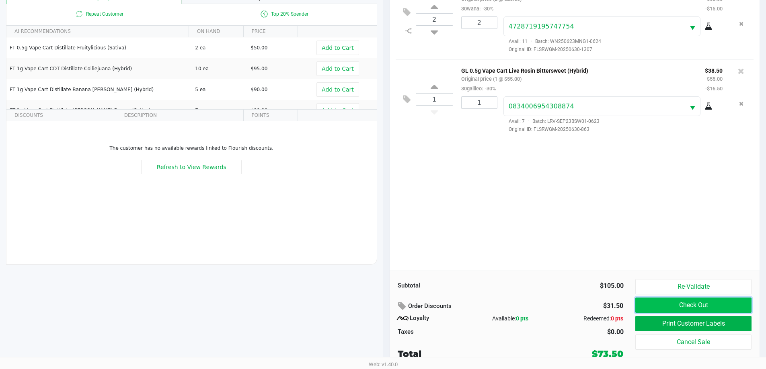
click at [740, 298] on button "Check Out" at bounding box center [693, 305] width 116 height 15
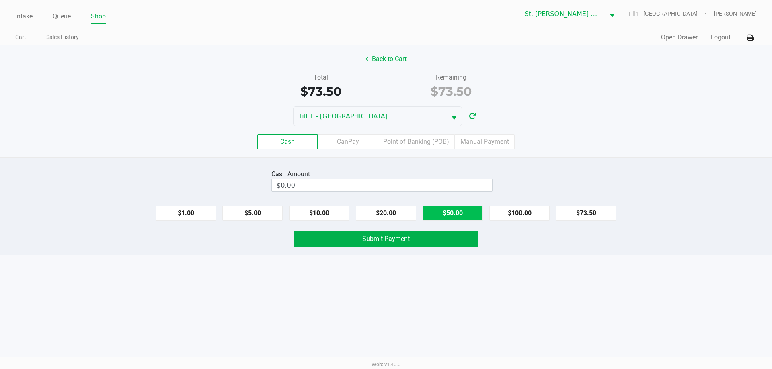
click at [438, 217] on button "$50.00" at bounding box center [452, 213] width 60 height 15
click at [380, 215] on button "$20.00" at bounding box center [386, 213] width 60 height 15
click at [319, 218] on button "$10.00" at bounding box center [319, 213] width 60 height 15
type input "$80.00"
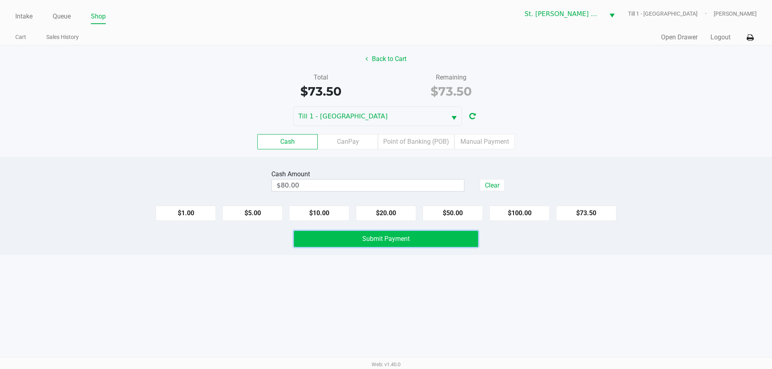
click at [325, 244] on button "Submit Payment" at bounding box center [386, 239] width 184 height 16
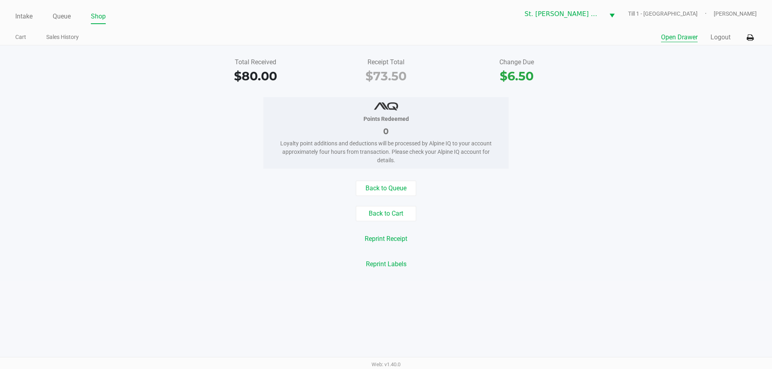
click at [680, 41] on button "Open Drawer" at bounding box center [679, 38] width 37 height 10
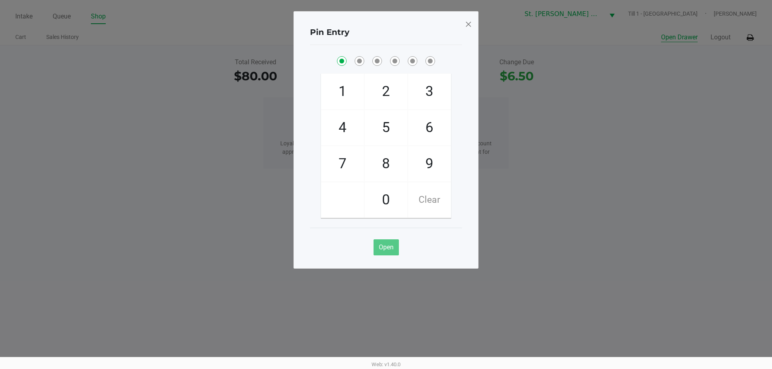
checkbox input "true"
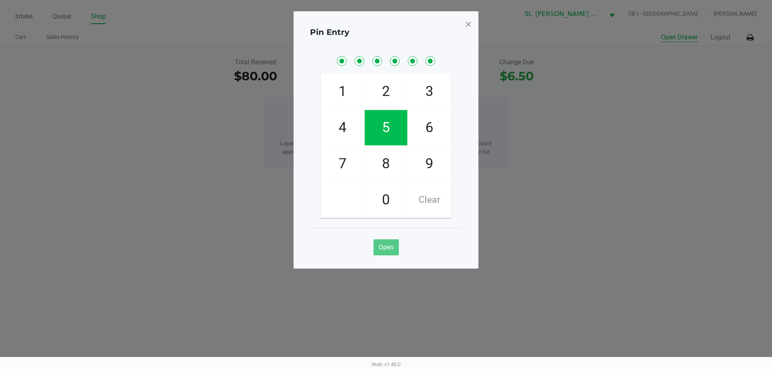
checkbox input "true"
click at [465, 28] on span at bounding box center [468, 24] width 7 height 13
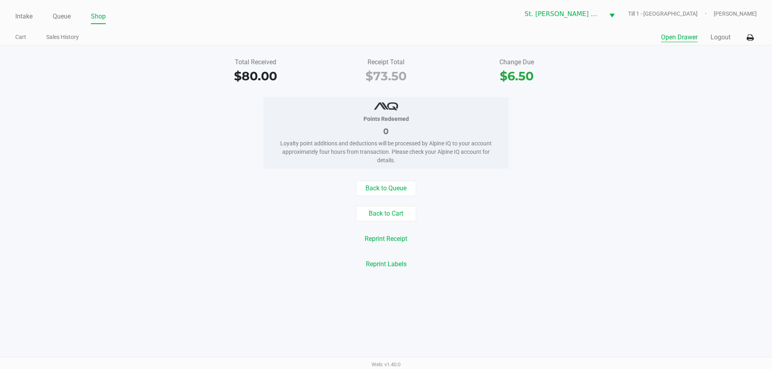
click at [662, 75] on div "Total Received $80.00 Receipt Total $73.50 Change Due $6.50" at bounding box center [386, 71] width 784 height 28
click at [719, 37] on button "Logout" at bounding box center [720, 38] width 20 height 10
click at [693, 155] on div "Points Redeemed 0 Loyalty point additions and deductions will be processed by A…" at bounding box center [386, 133] width 784 height 72
